Goal: Transaction & Acquisition: Purchase product/service

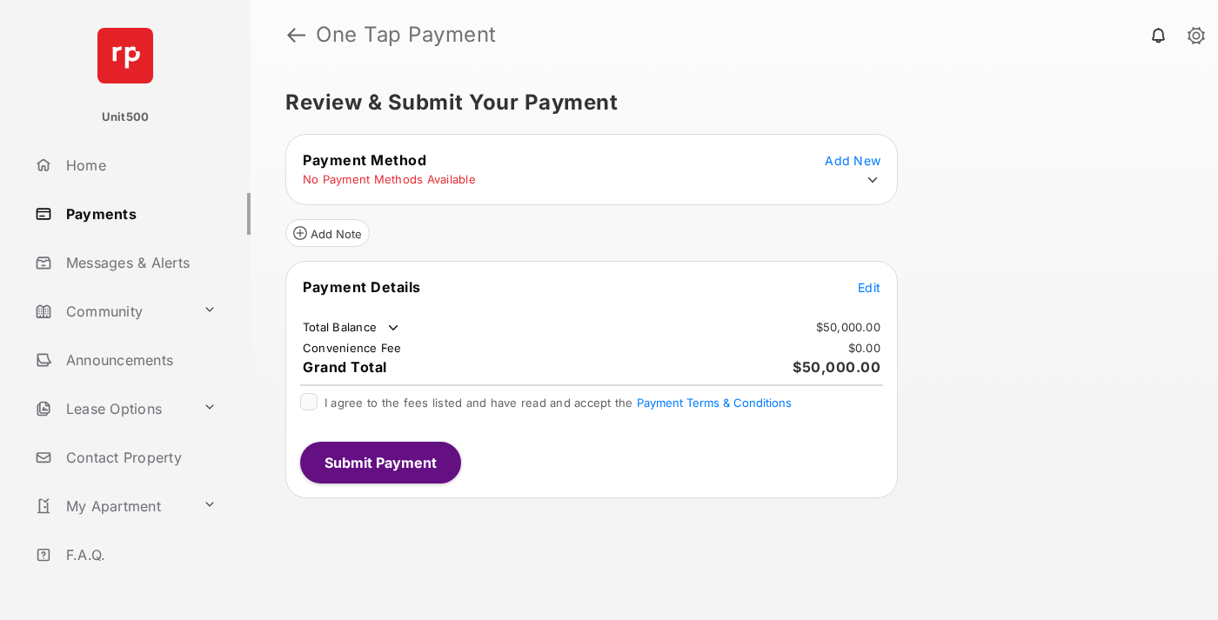
click at [869, 287] on span "Edit" at bounding box center [869, 287] width 23 height 15
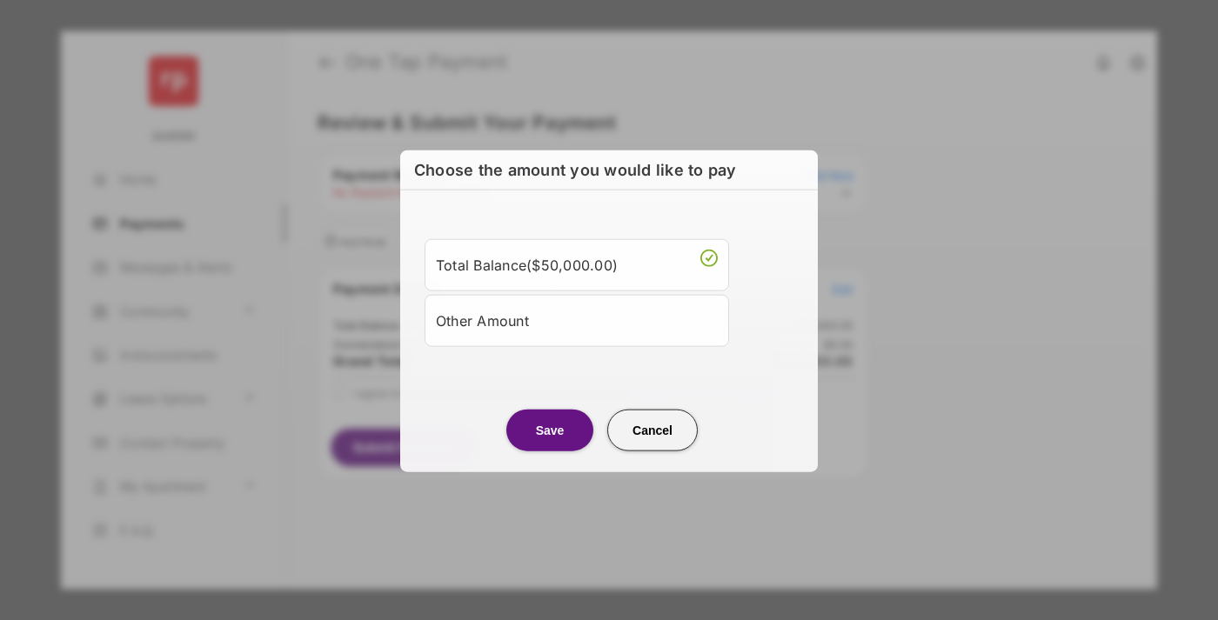
click at [577, 319] on div "Other Amount" at bounding box center [577, 320] width 282 height 30
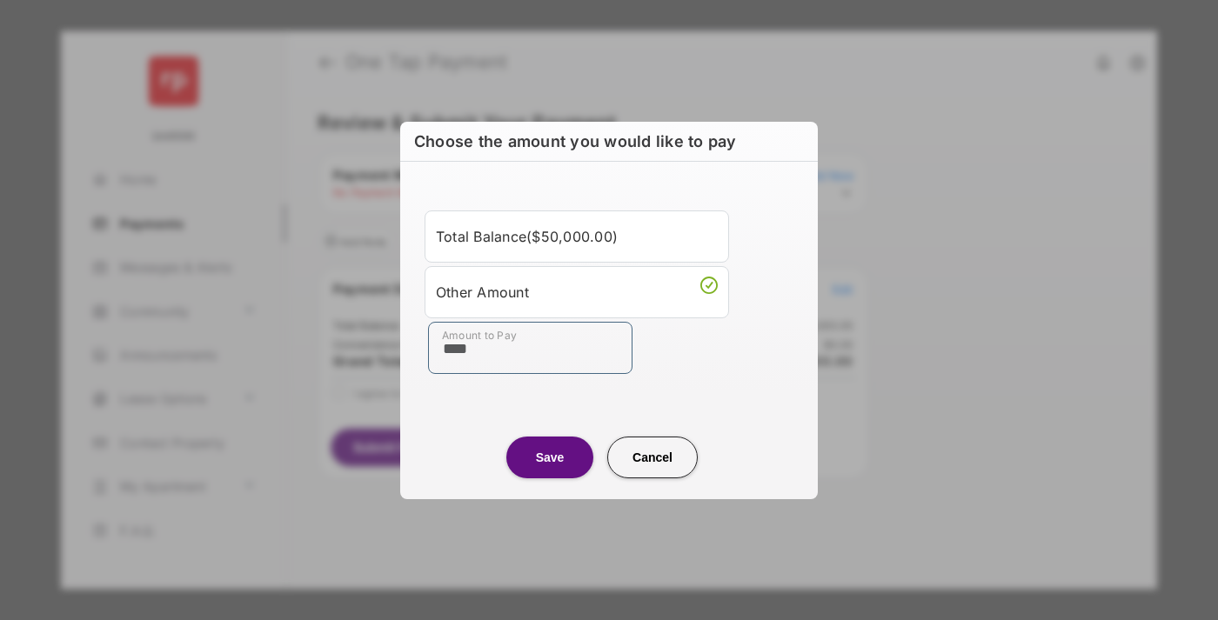
type input "****"
click at [550, 457] on button "Save" at bounding box center [549, 458] width 87 height 42
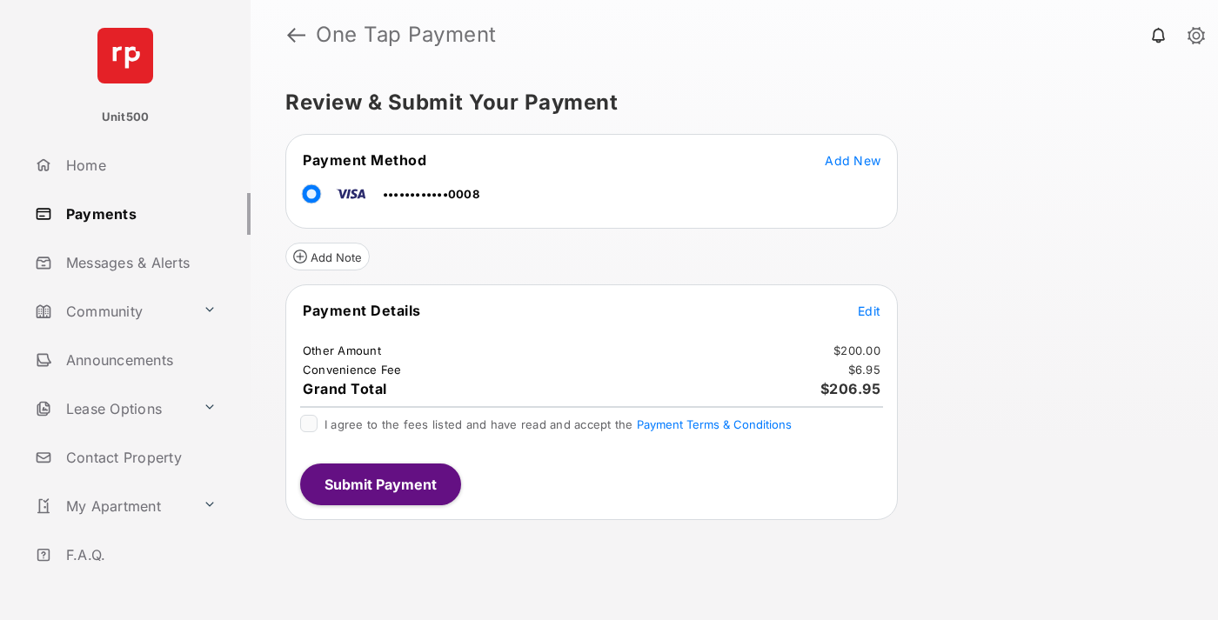
click at [869, 310] on span "Edit" at bounding box center [869, 311] width 23 height 15
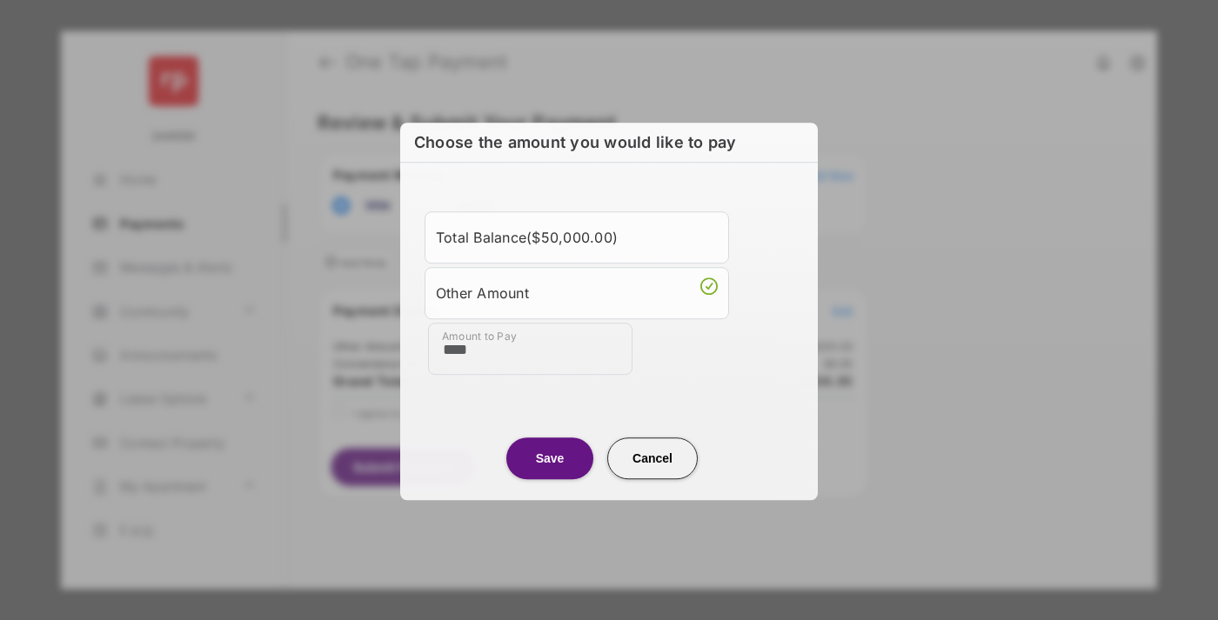
click at [550, 457] on button "Save" at bounding box center [549, 458] width 87 height 42
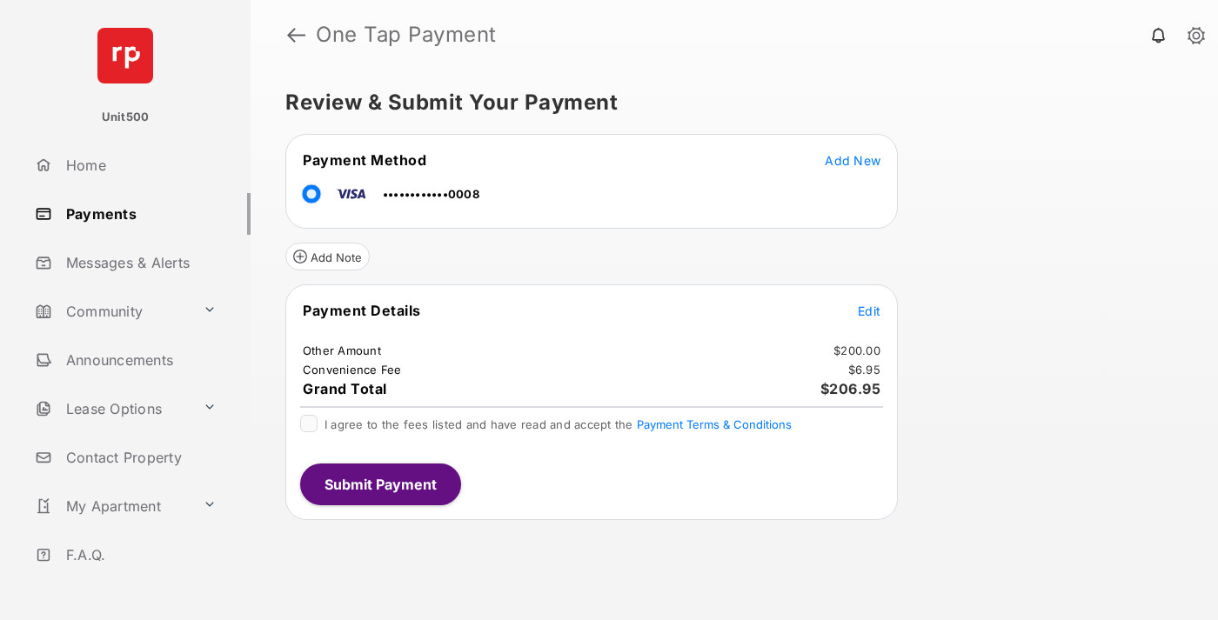
click at [379, 484] on button "Submit Payment" at bounding box center [380, 485] width 161 height 42
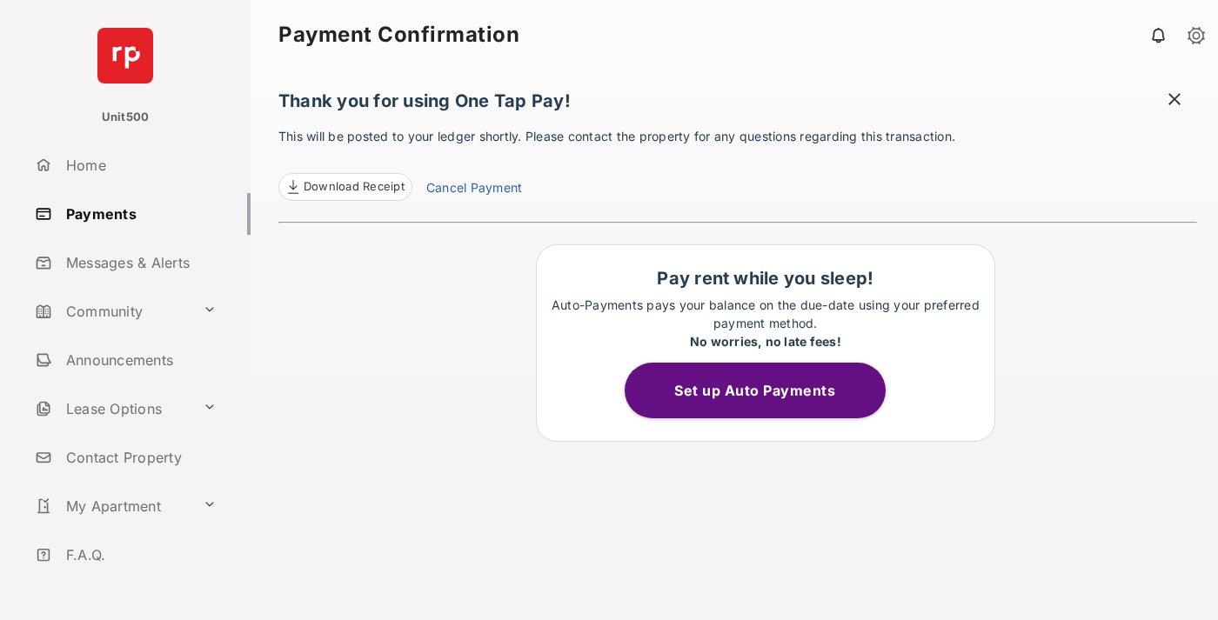
click at [1174, 101] on span at bounding box center [1173, 101] width 17 height 22
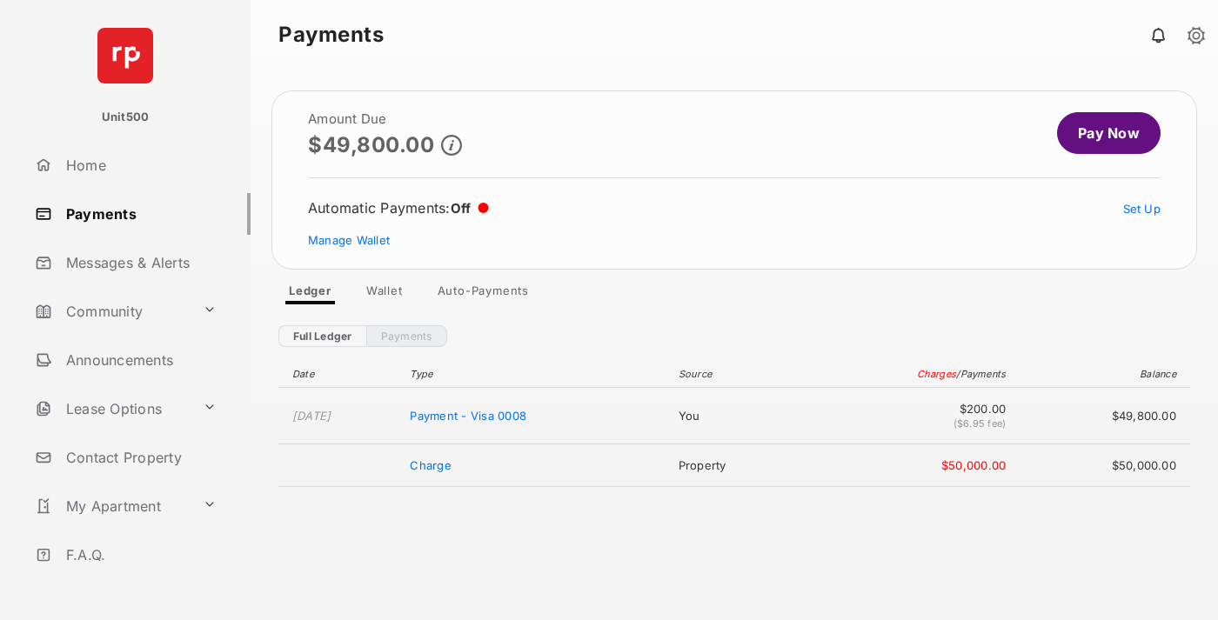
click at [349, 240] on link "Manage Wallet" at bounding box center [349, 240] width 82 height 14
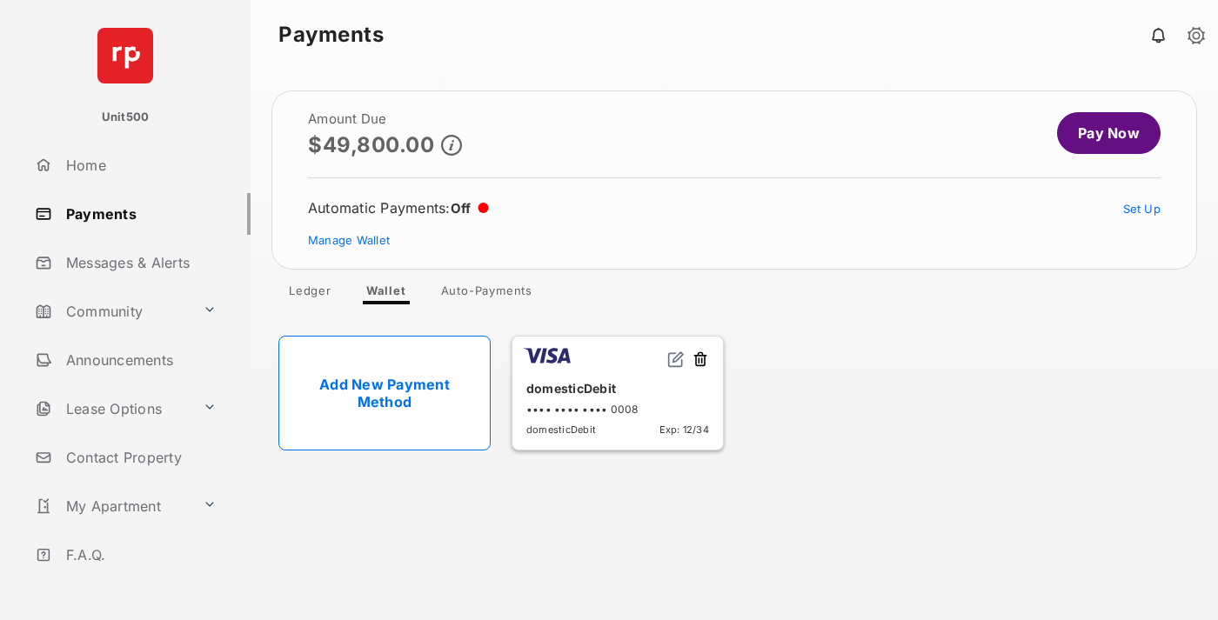
click at [700, 360] on button at bounding box center [699, 360] width 17 height 20
